Goal: Task Accomplishment & Management: Use online tool/utility

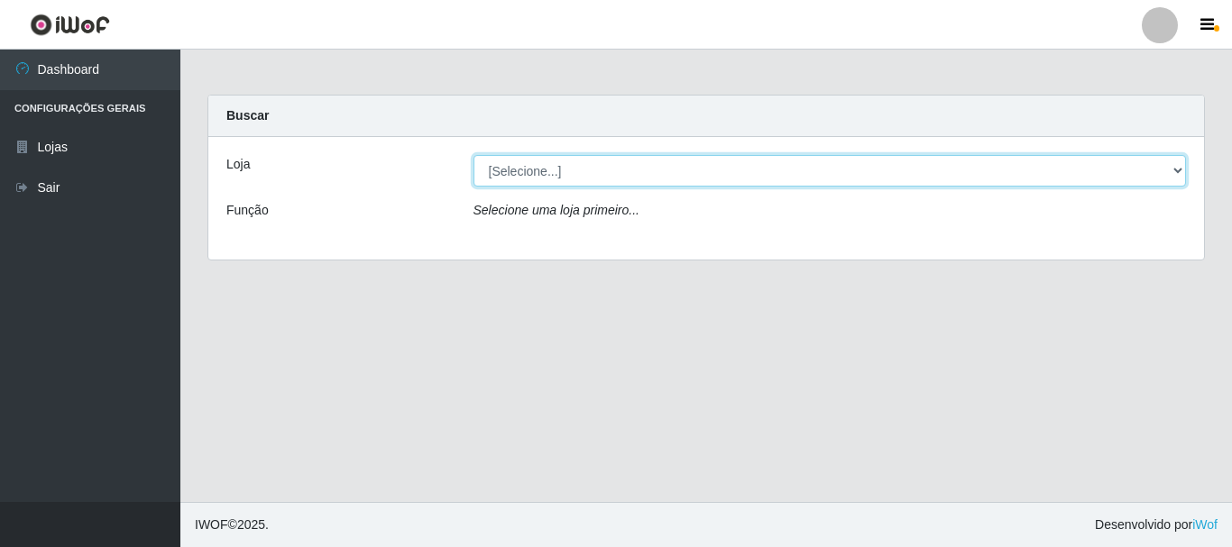
click at [675, 179] on select "[Selecione...] [GEOGRAPHIC_DATA] [GEOGRAPHIC_DATA]" at bounding box center [829, 171] width 713 height 32
select select "64"
click at [473, 155] on select "[Selecione...] [GEOGRAPHIC_DATA] [GEOGRAPHIC_DATA]" at bounding box center [829, 171] width 713 height 32
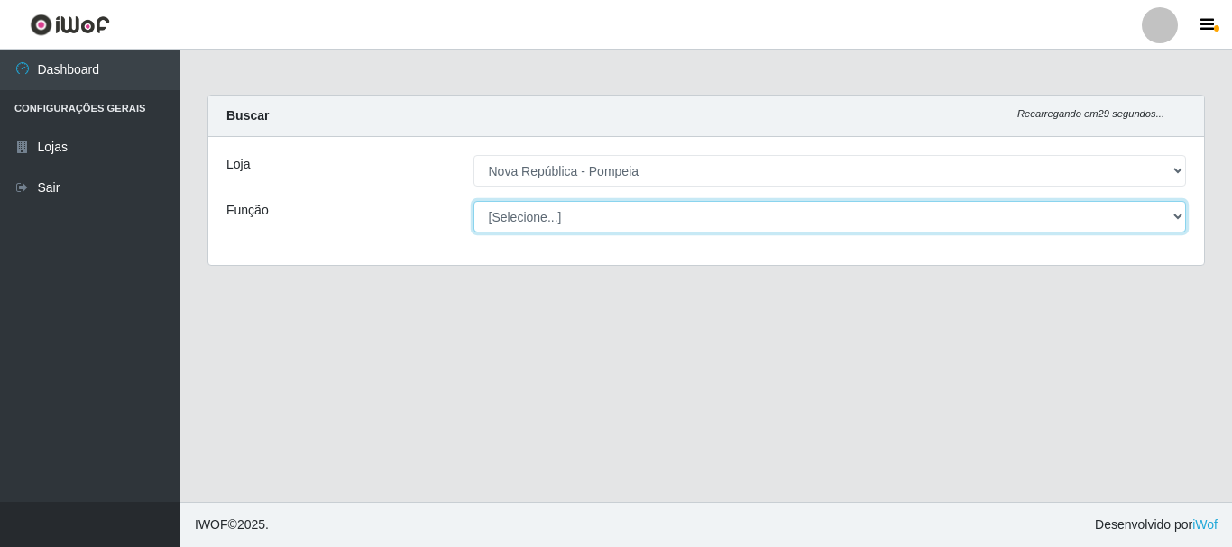
click at [638, 221] on select "[Selecione...] Balconista Operador de Caixa Recepcionista Repositor" at bounding box center [829, 217] width 713 height 32
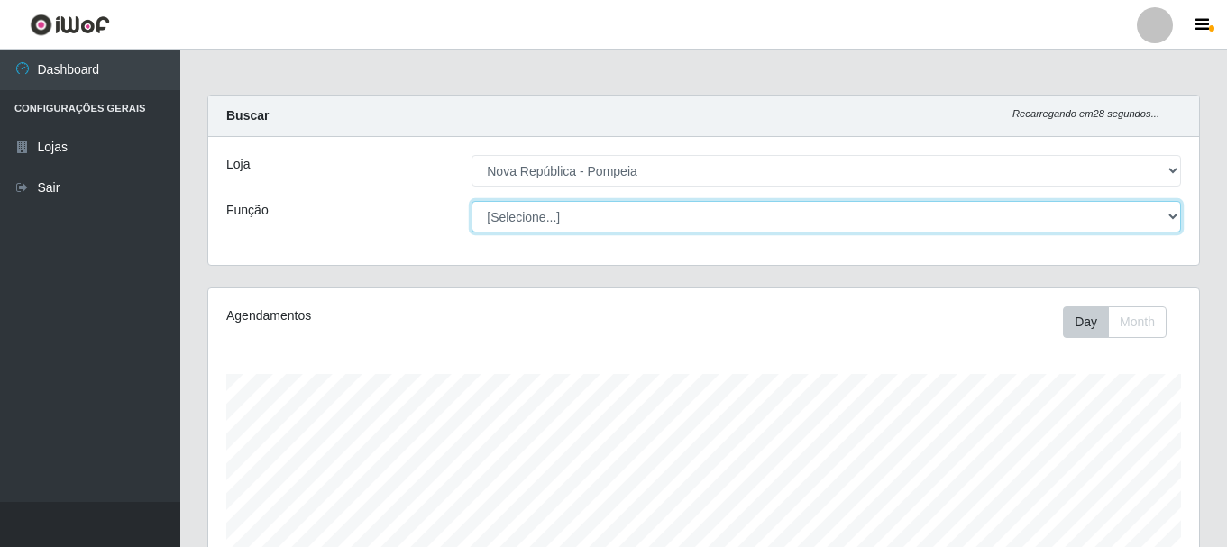
scroll to position [374, 991]
select select "22"
click at [472, 201] on select "[Selecione...] Balconista Operador de Caixa Recepcionista Repositor" at bounding box center [827, 217] width 710 height 32
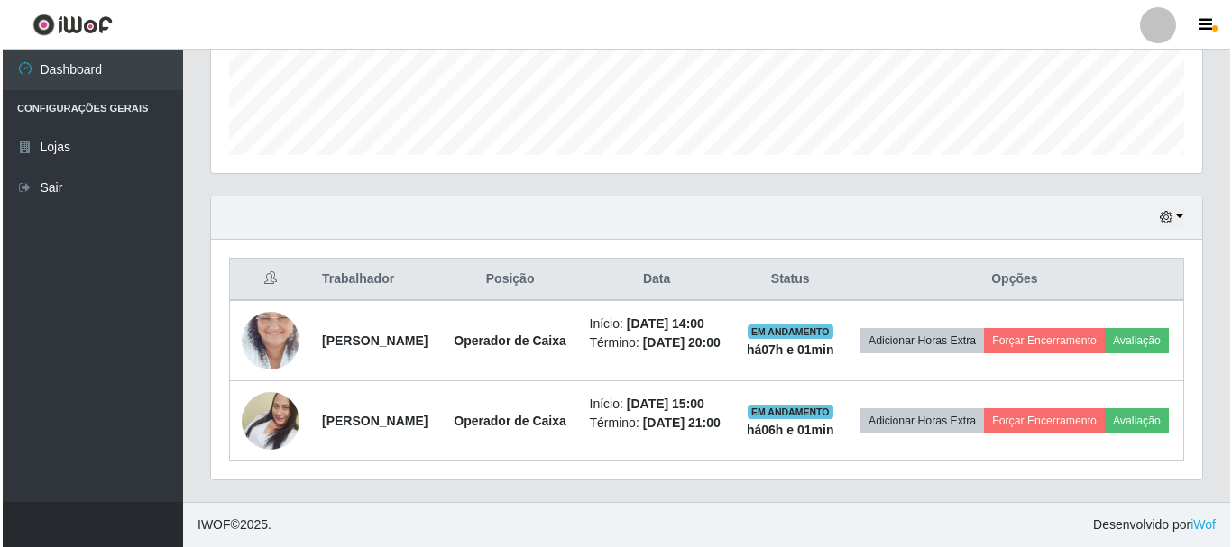
scroll to position [555, 0]
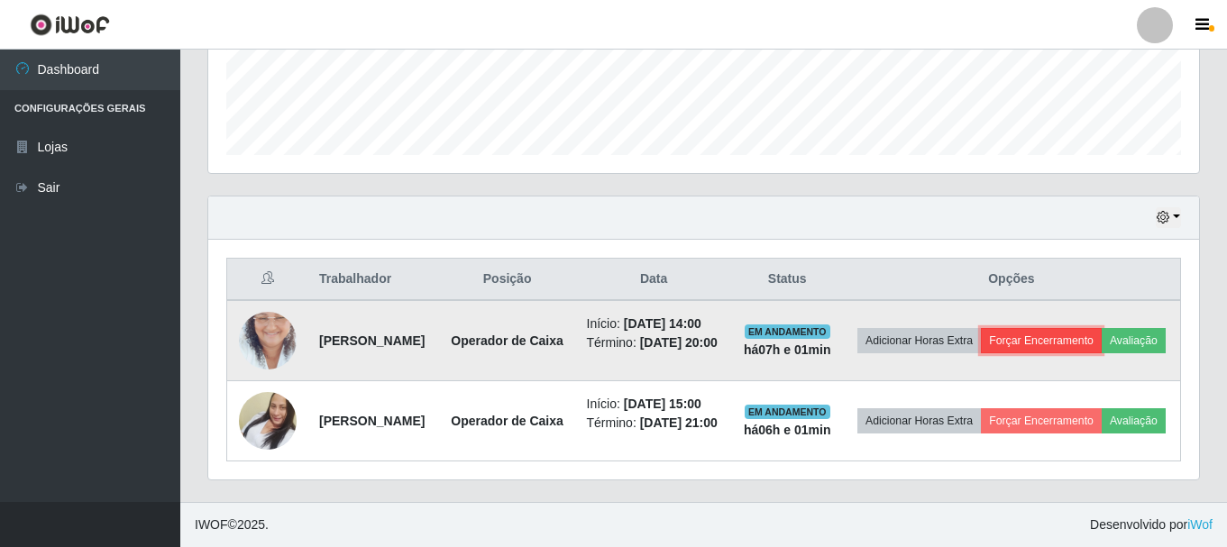
click at [1102, 328] on button "Forçar Encerramento" at bounding box center [1041, 340] width 121 height 25
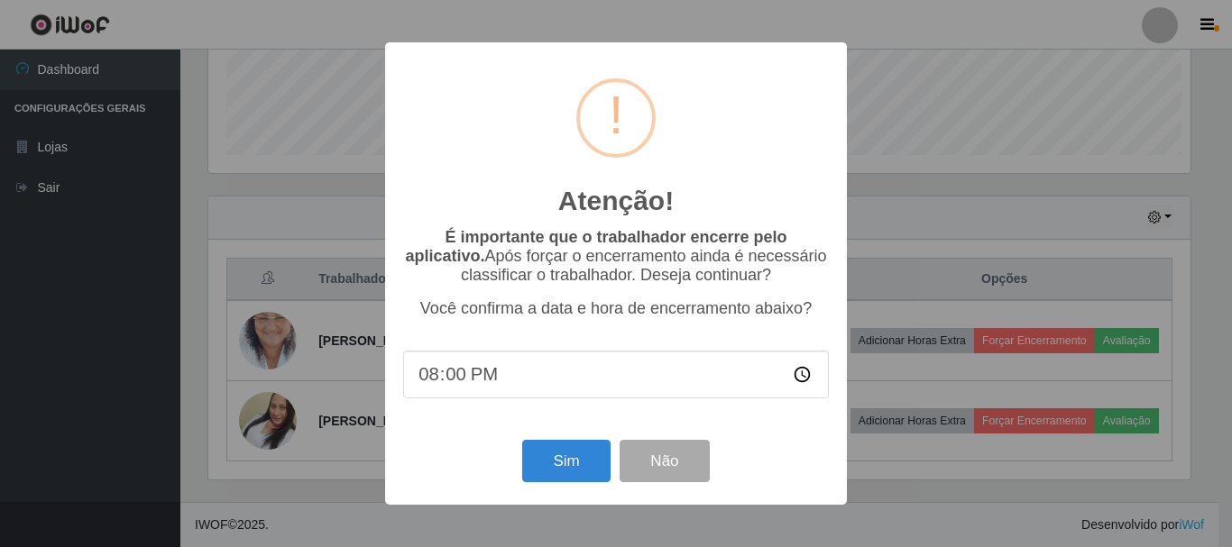
scroll to position [374, 982]
click at [581, 463] on button "Sim" at bounding box center [565, 461] width 87 height 42
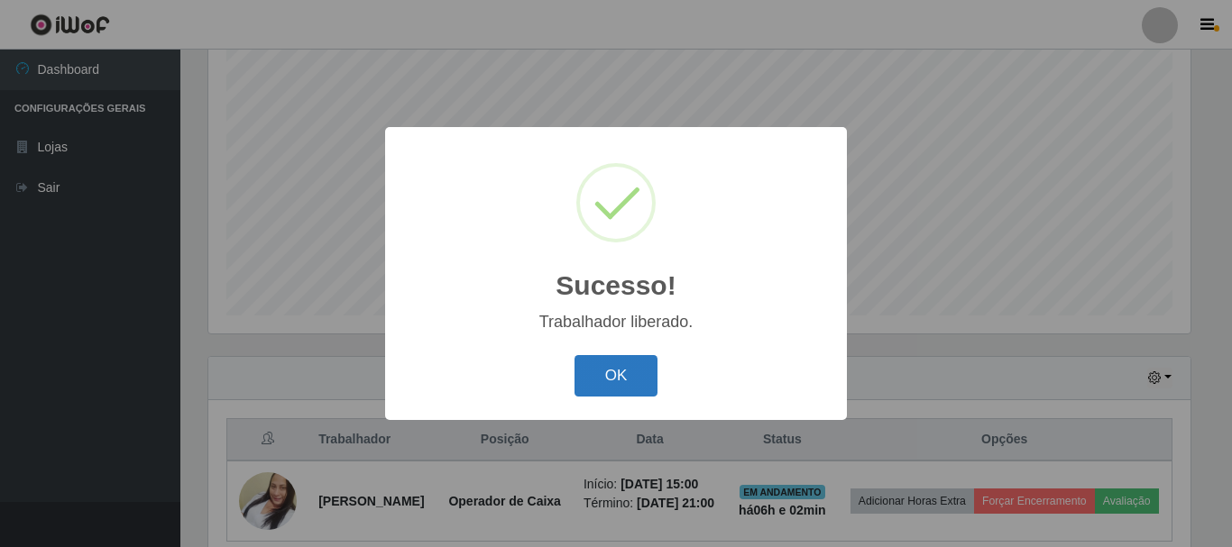
click at [614, 386] on button "OK" at bounding box center [616, 376] width 84 height 42
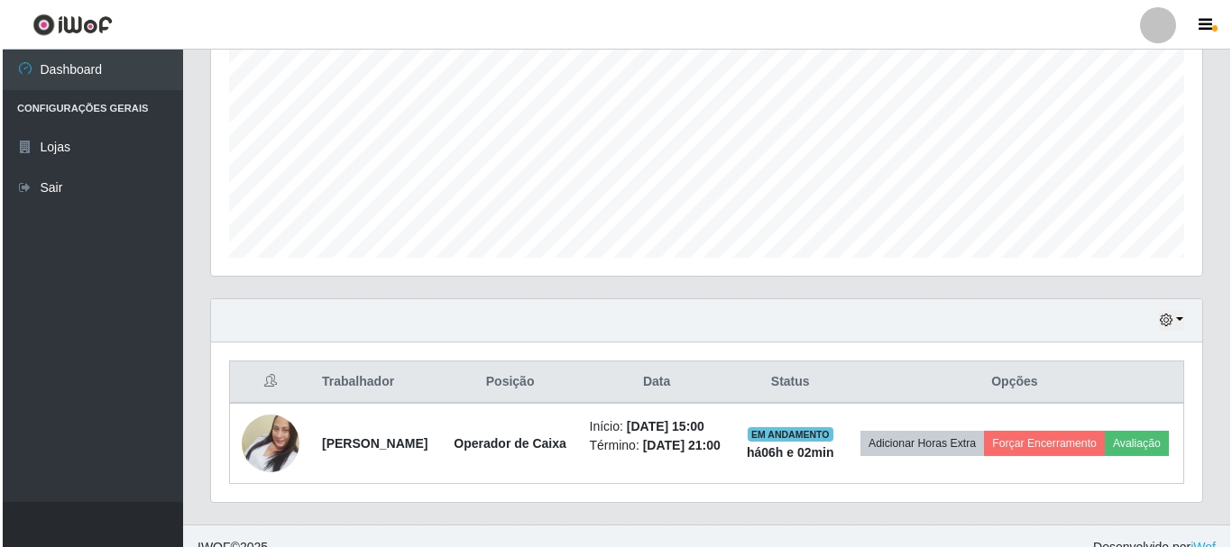
scroll to position [423, 0]
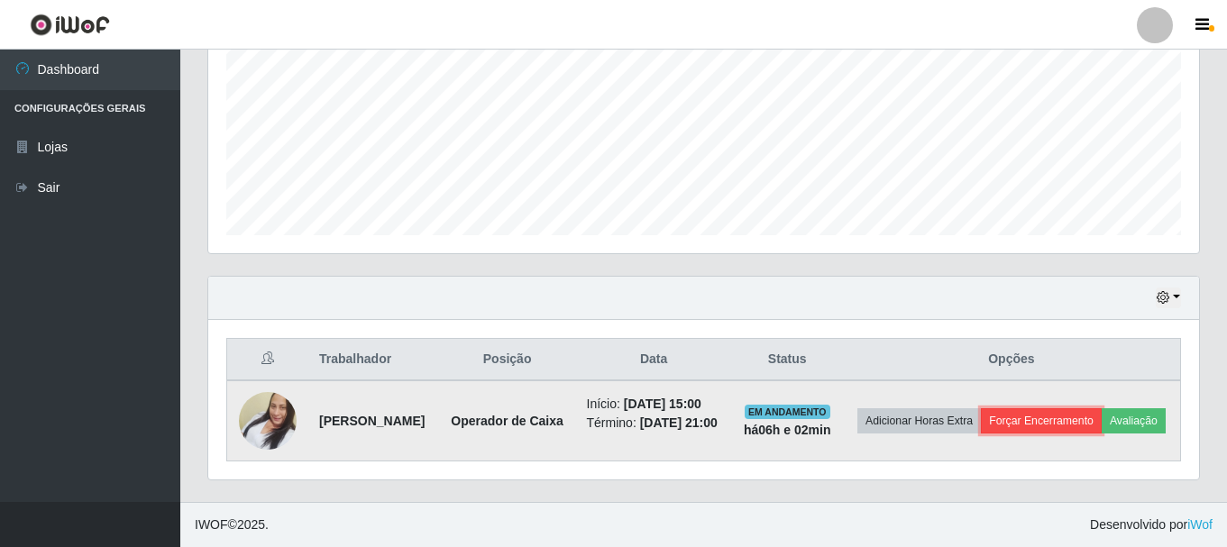
click at [1090, 409] on button "Forçar Encerramento" at bounding box center [1041, 421] width 121 height 25
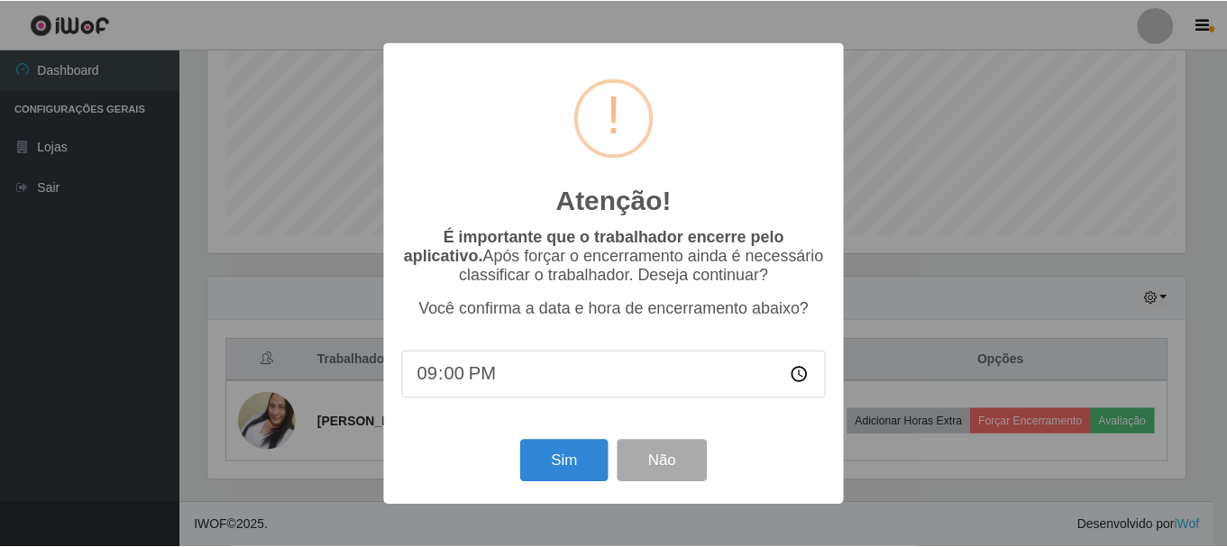
scroll to position [374, 982]
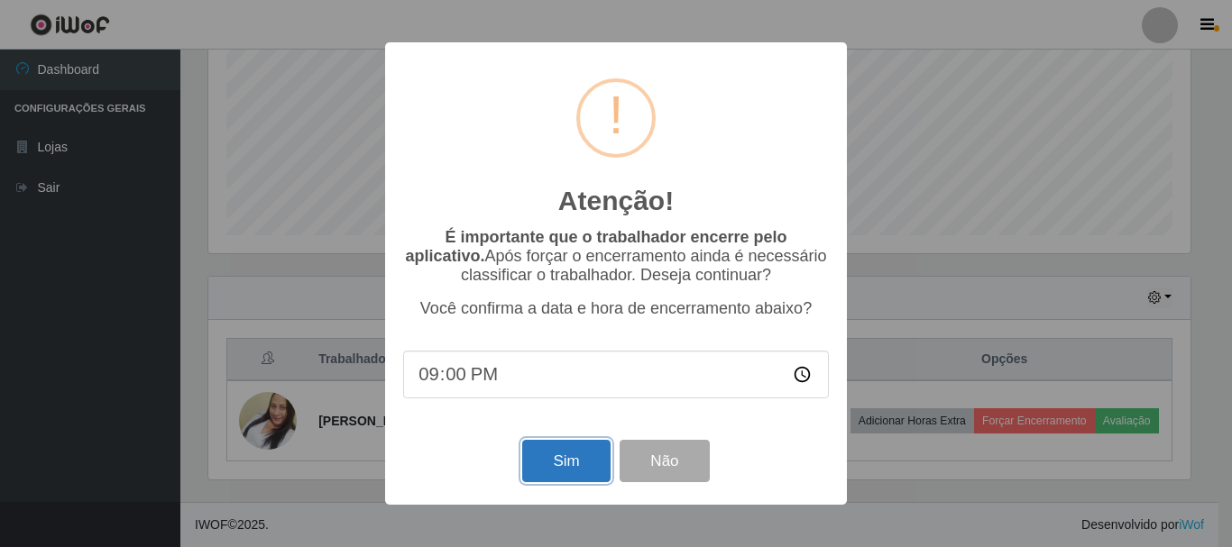
click at [569, 460] on button "Sim" at bounding box center [565, 461] width 87 height 42
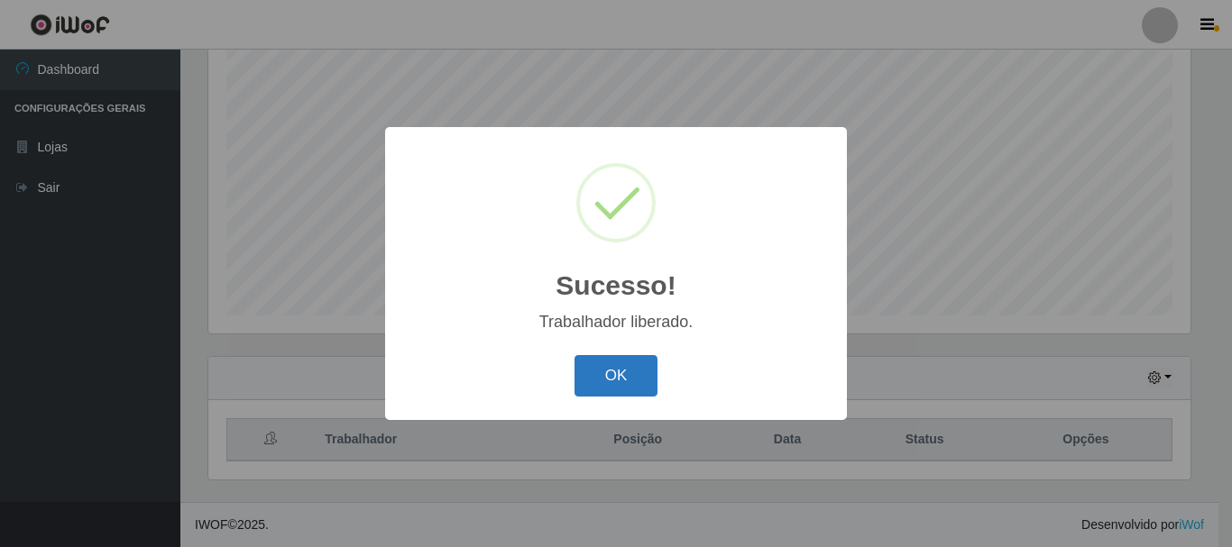
click at [616, 371] on button "OK" at bounding box center [616, 376] width 84 height 42
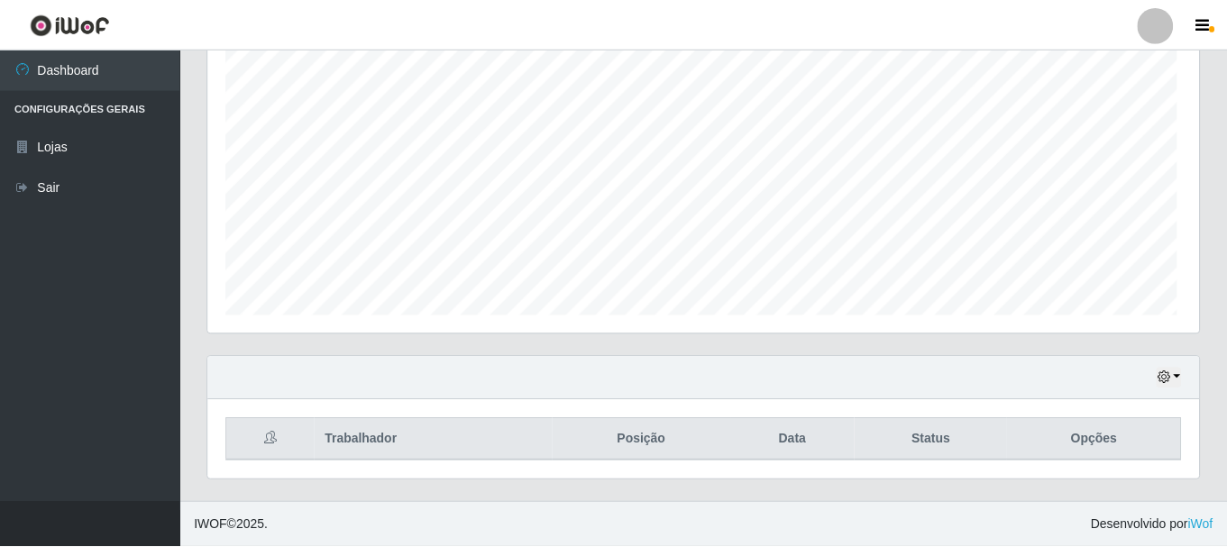
scroll to position [374, 991]
